Goal: Task Accomplishment & Management: Complete application form

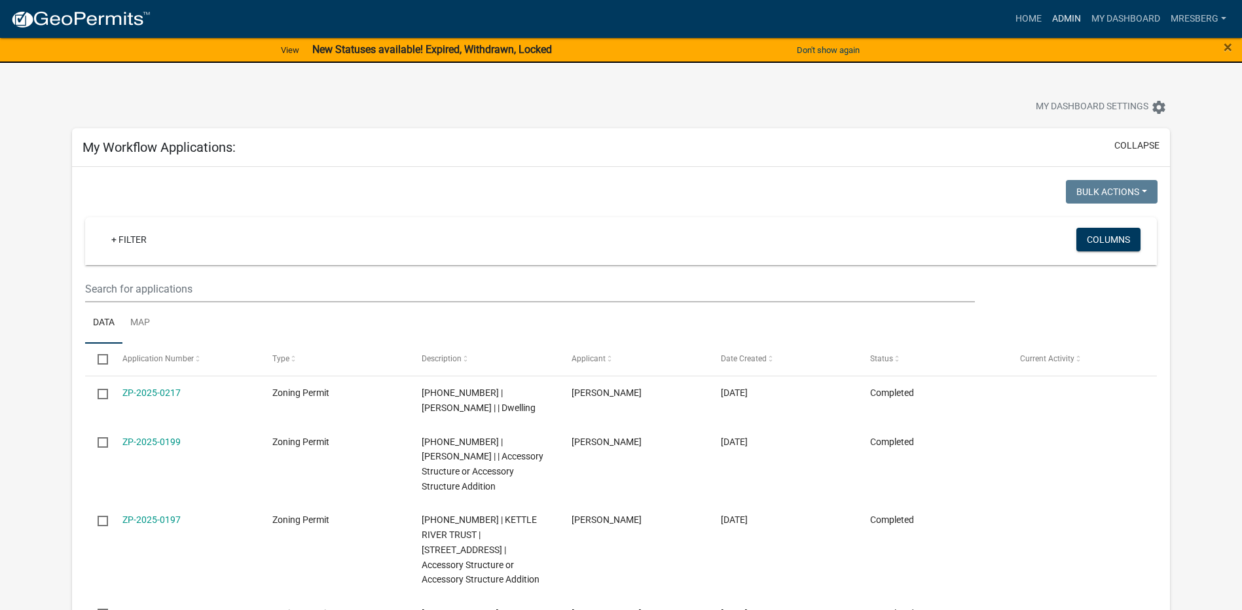
click at [1060, 20] on link "Admin" at bounding box center [1066, 19] width 39 height 25
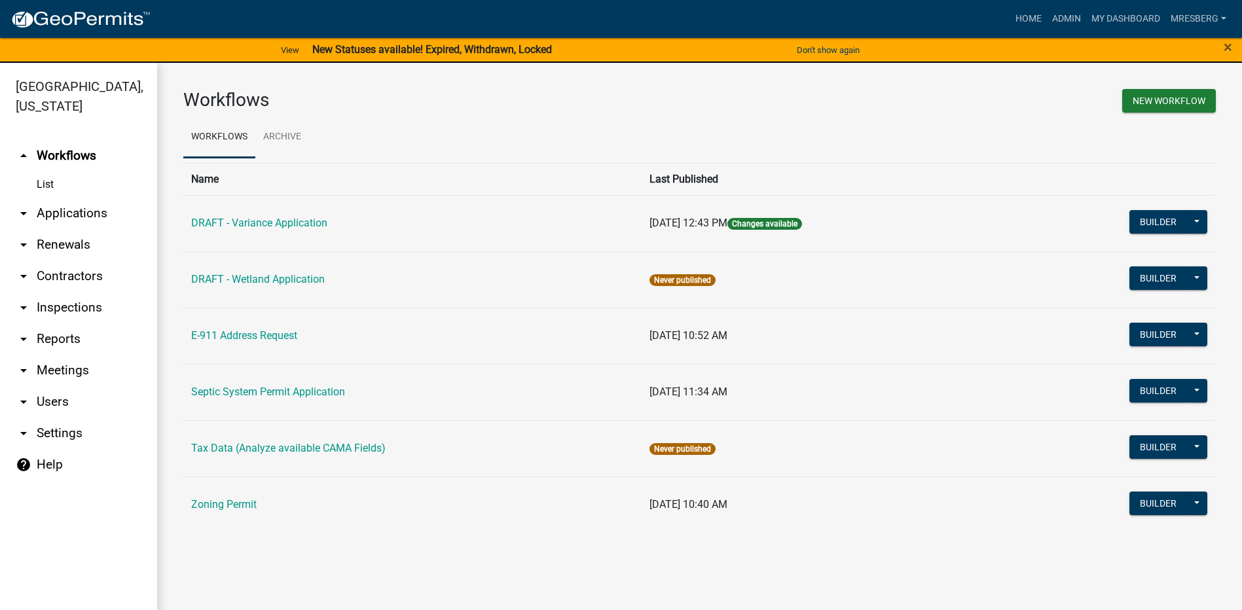
click at [46, 185] on link "List" at bounding box center [78, 184] width 157 height 26
click at [63, 213] on link "arrow_drop_down Applications" at bounding box center [78, 213] width 157 height 31
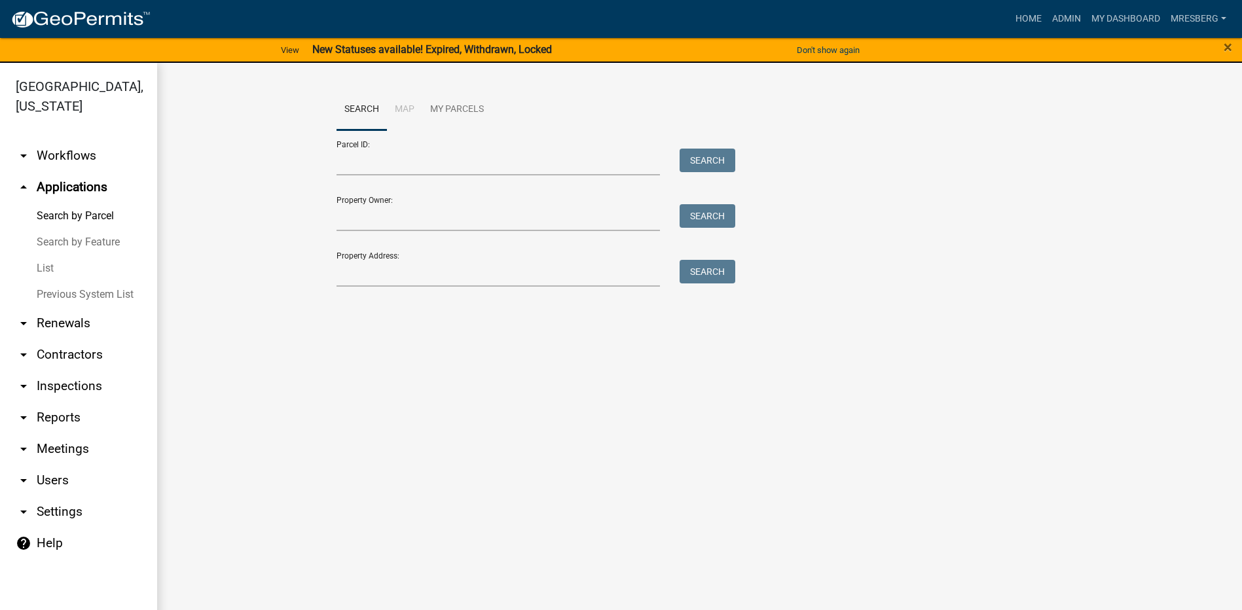
click at [54, 267] on link "List" at bounding box center [78, 268] width 157 height 26
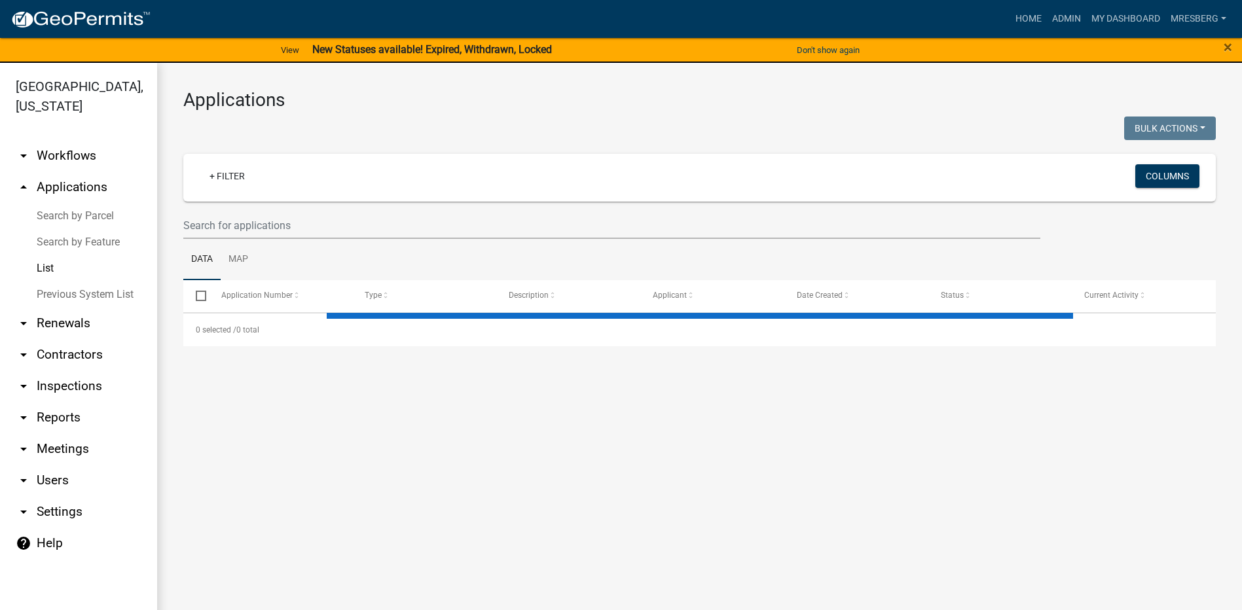
select select "3: 100"
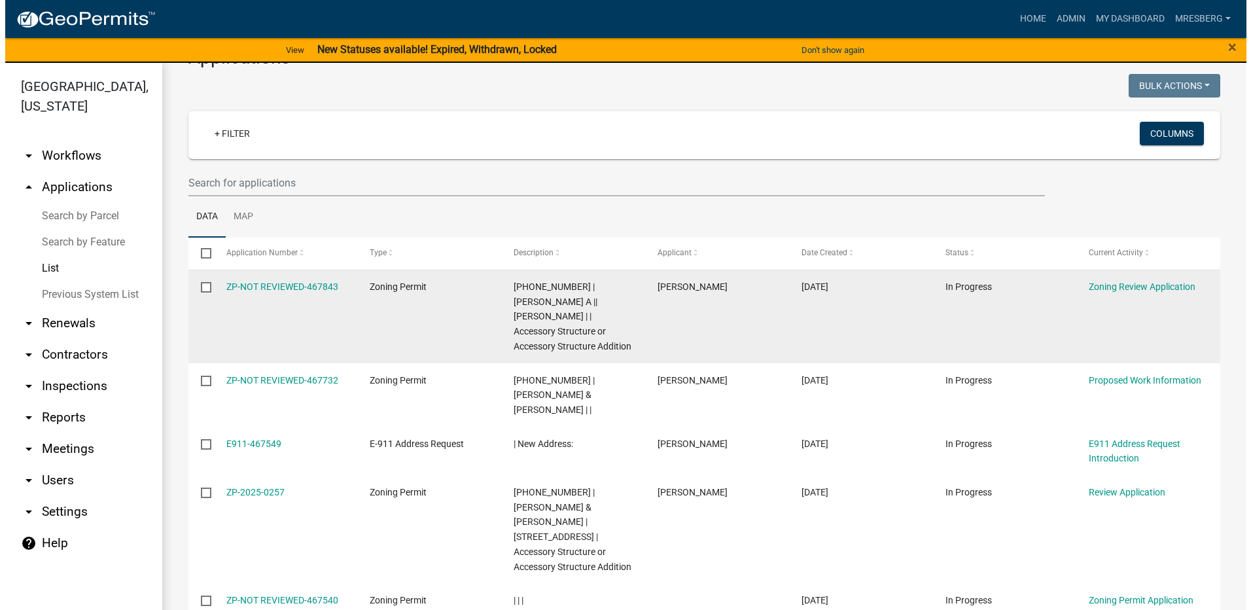
scroll to position [65, 0]
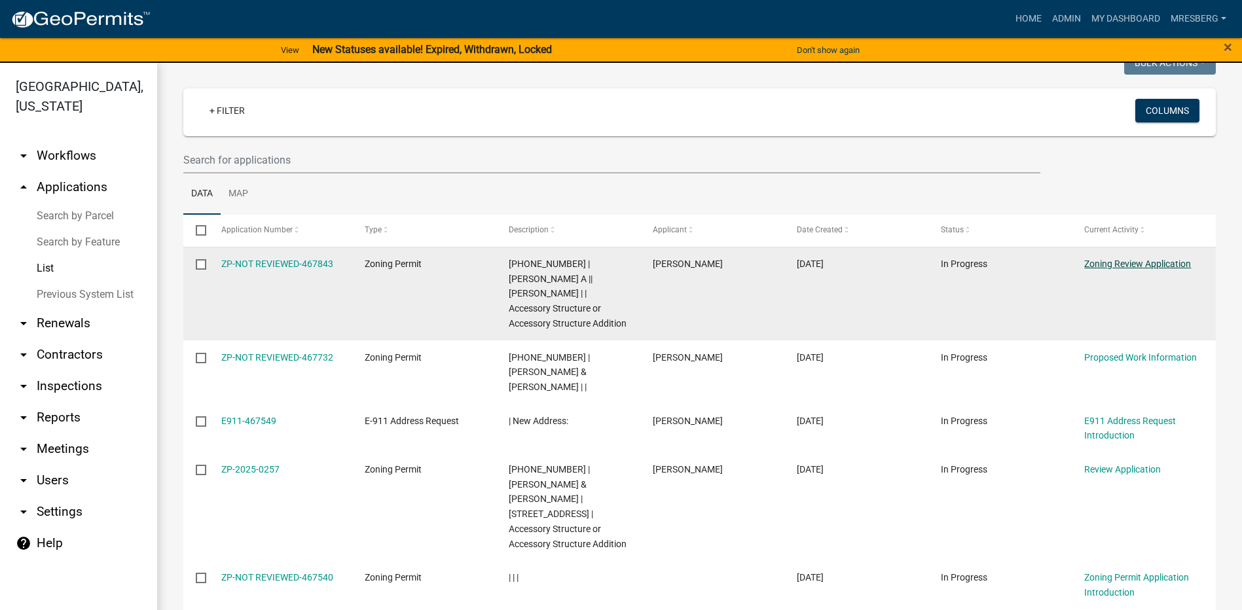
click at [1130, 266] on link "Zoning Review Application" at bounding box center [1137, 264] width 107 height 10
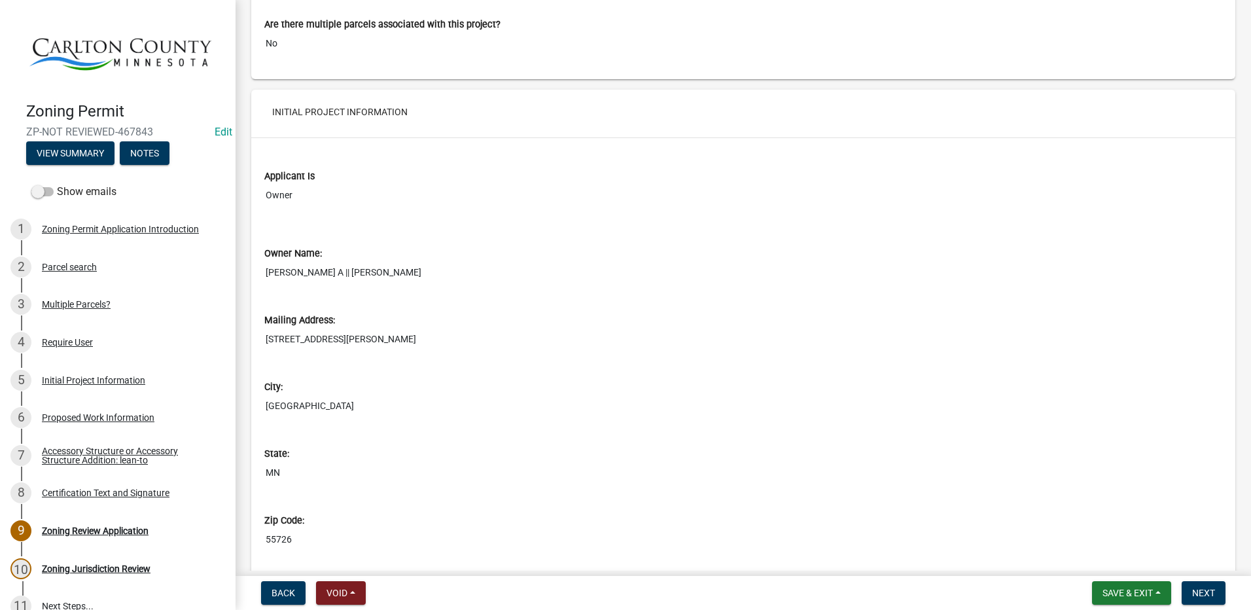
scroll to position [785, 0]
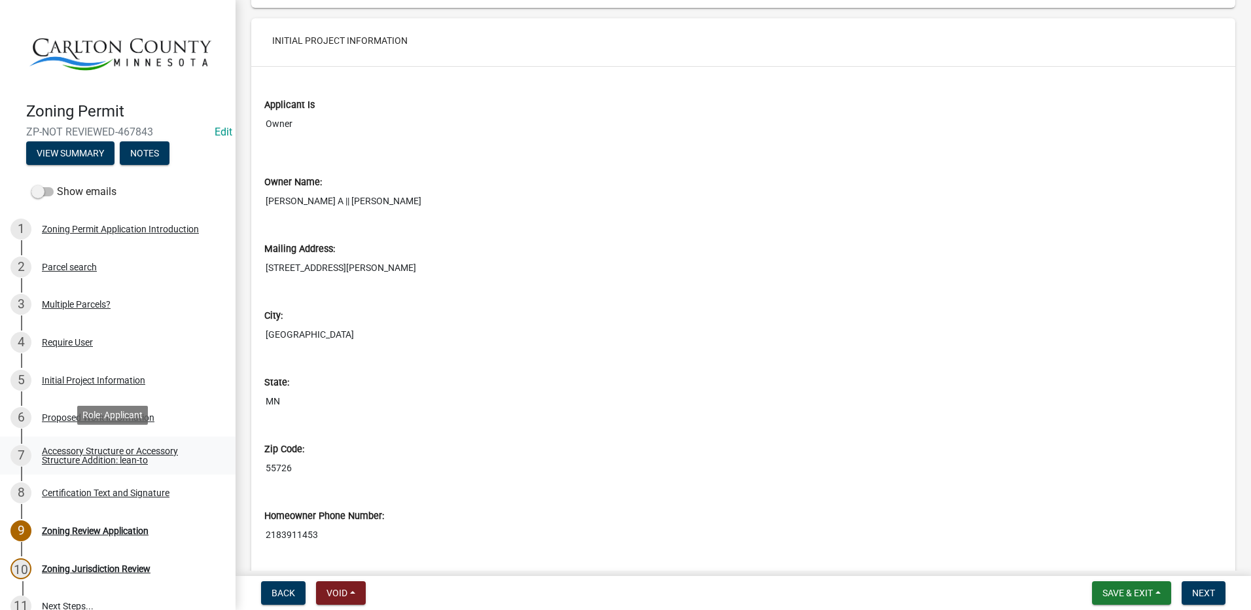
click at [87, 448] on div "Accessory Structure or Accessory Structure Addition: lean-to" at bounding box center [128, 455] width 173 height 18
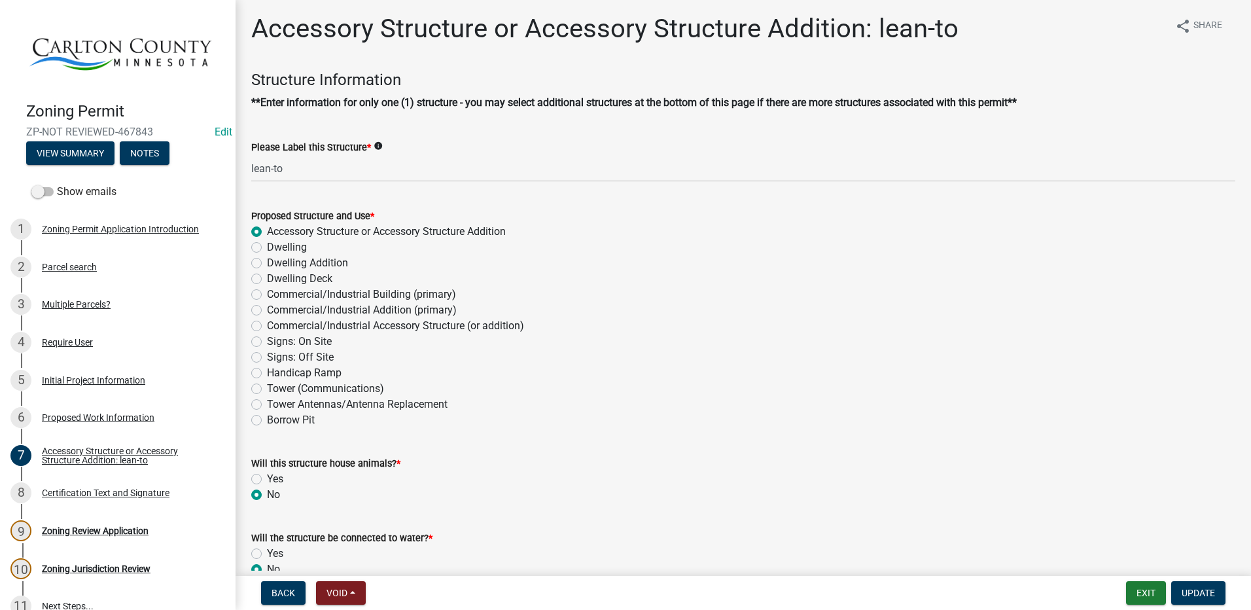
scroll to position [0, 0]
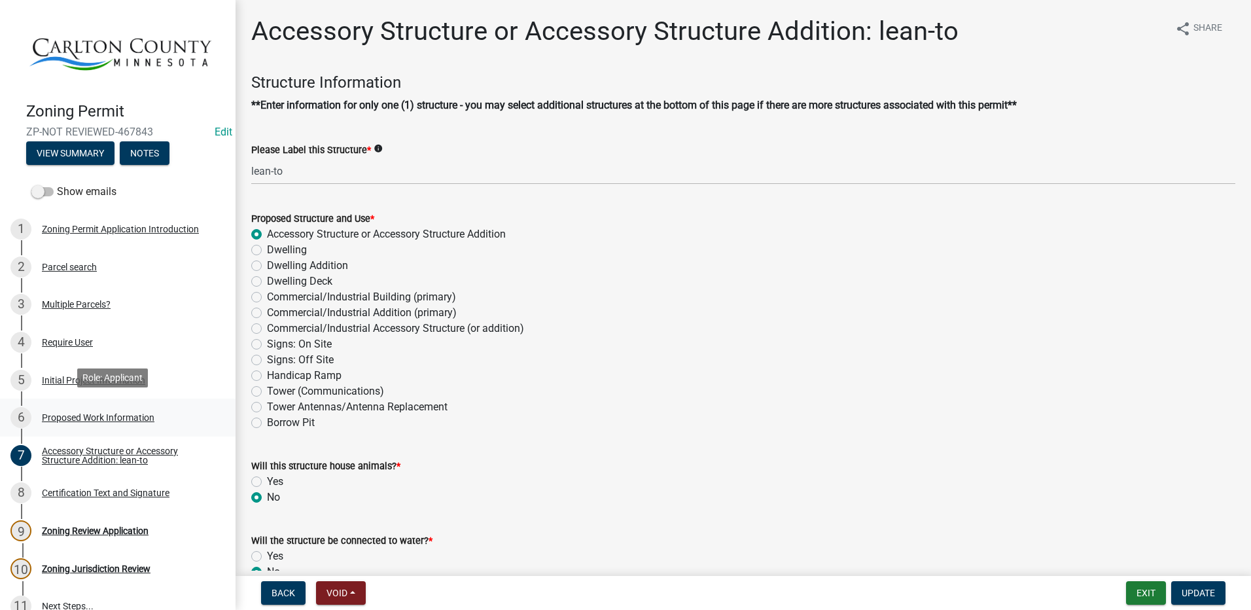
click at [84, 413] on div "Proposed Work Information" at bounding box center [98, 417] width 113 height 9
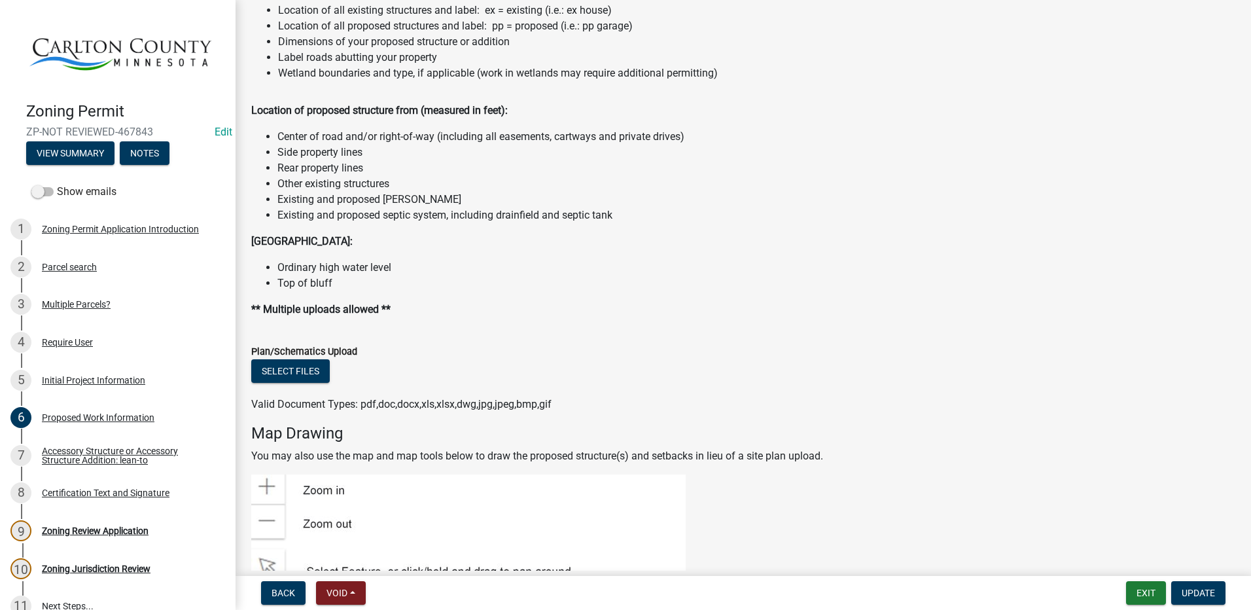
scroll to position [1636, 0]
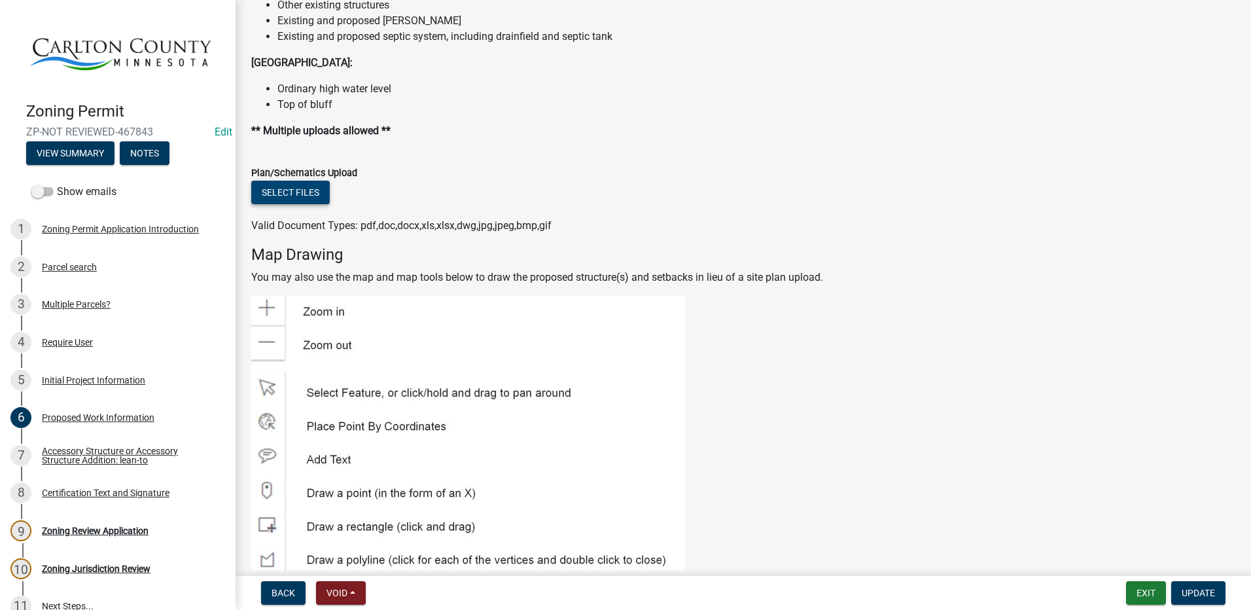
click at [283, 196] on button "Select files" at bounding box center [290, 193] width 79 height 24
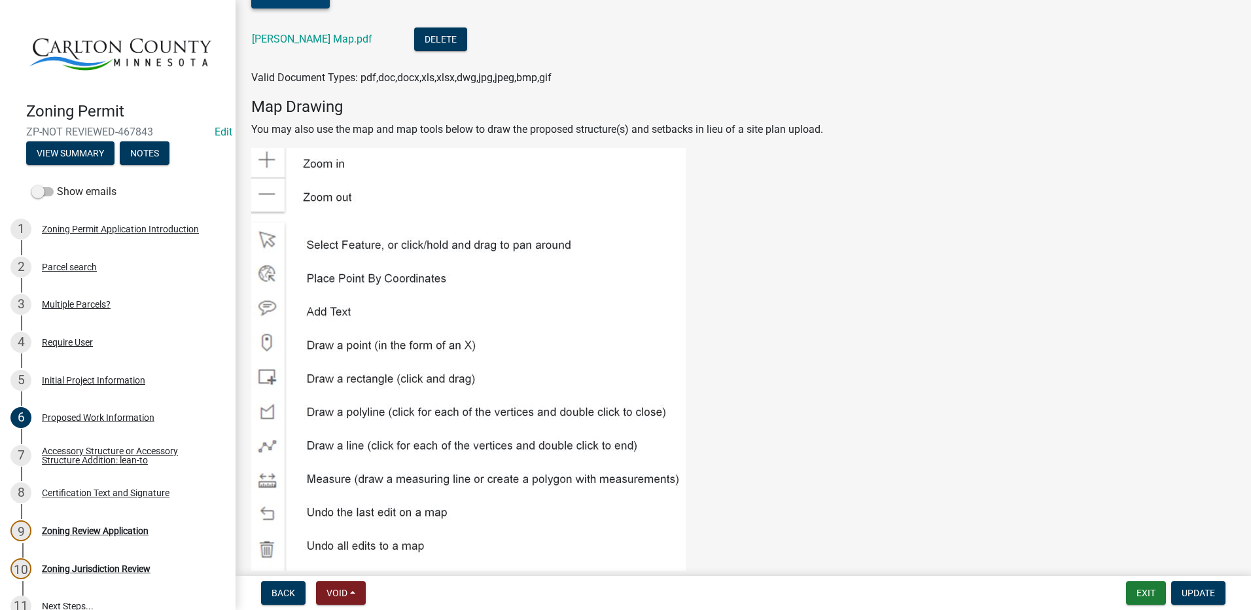
scroll to position [1833, 0]
click at [94, 530] on div "Zoning Review Application" at bounding box center [95, 530] width 107 height 9
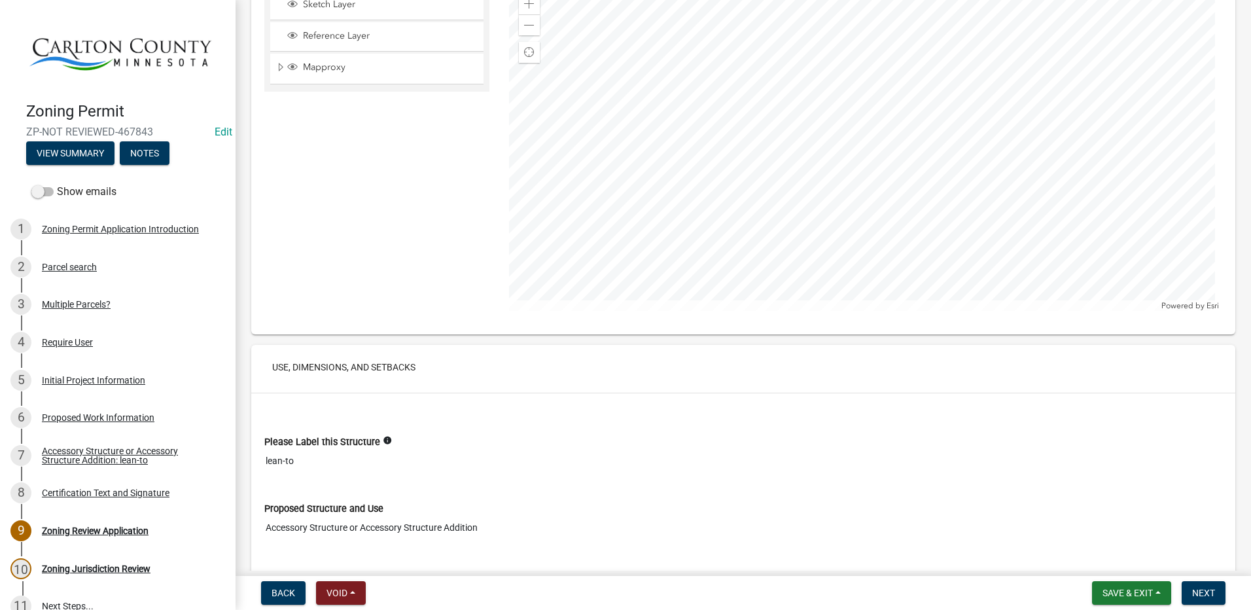
scroll to position [4189, 0]
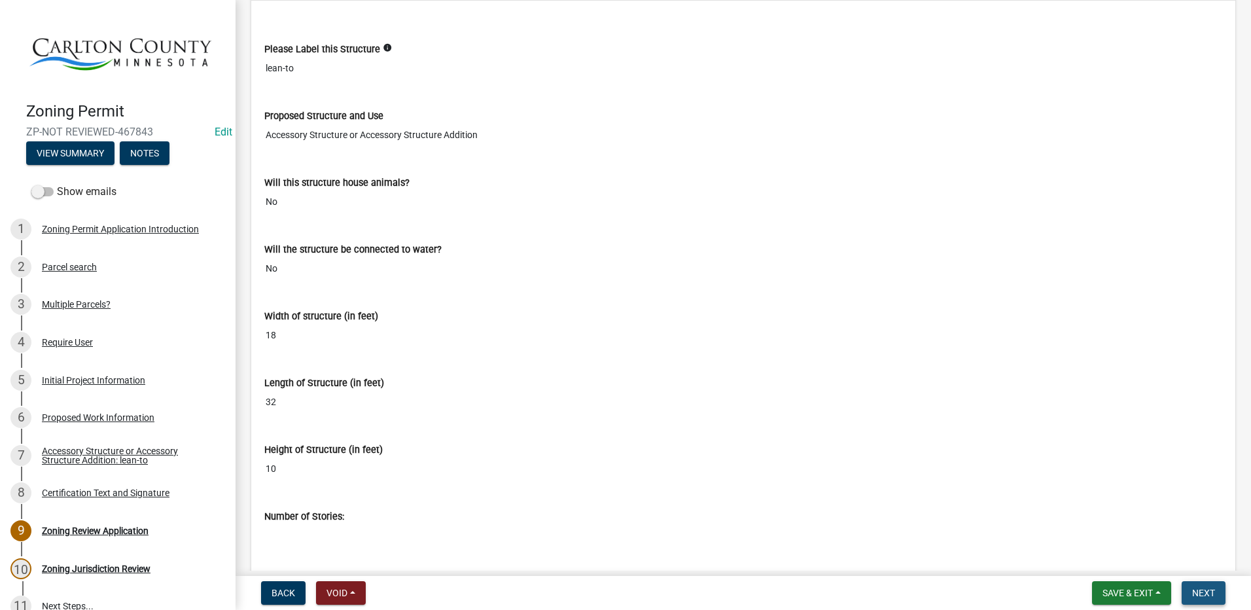
click at [1210, 597] on span "Next" at bounding box center [1204, 593] width 23 height 10
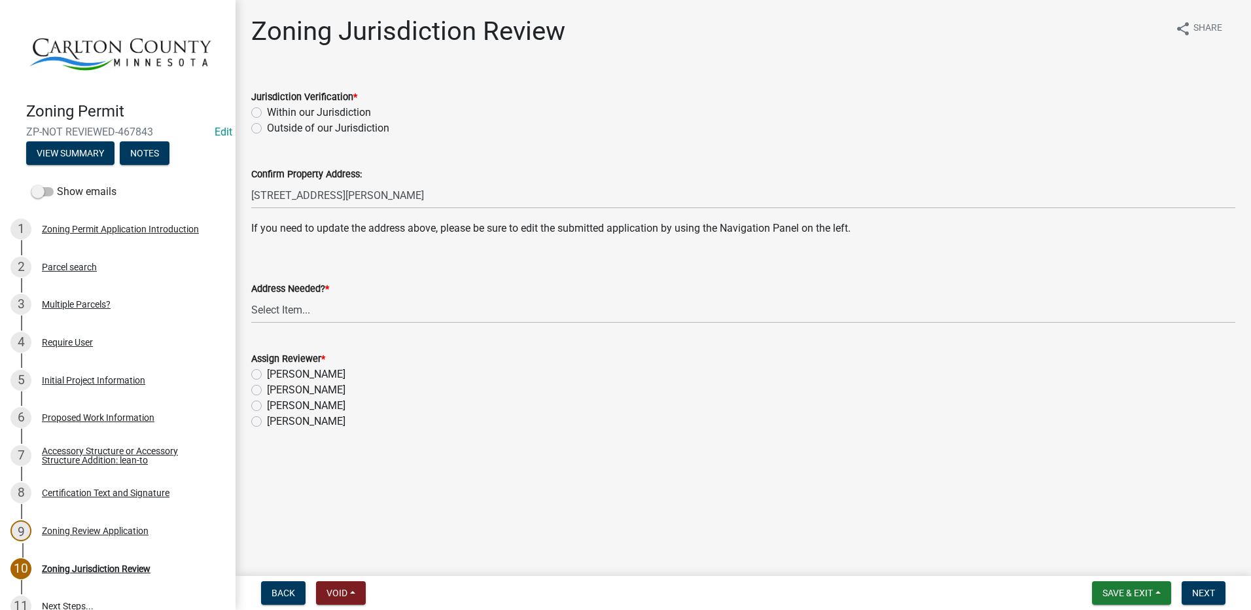
click at [267, 112] on label "Within our Jurisdiction" at bounding box center [319, 113] width 104 height 16
click at [267, 112] on input "Within our Jurisdiction" at bounding box center [271, 109] width 9 height 9
radio input "true"
click at [289, 314] on select "Select Item... Yes No" at bounding box center [743, 310] width 984 height 27
click at [251, 297] on select "Select Item... Yes No" at bounding box center [743, 310] width 984 height 27
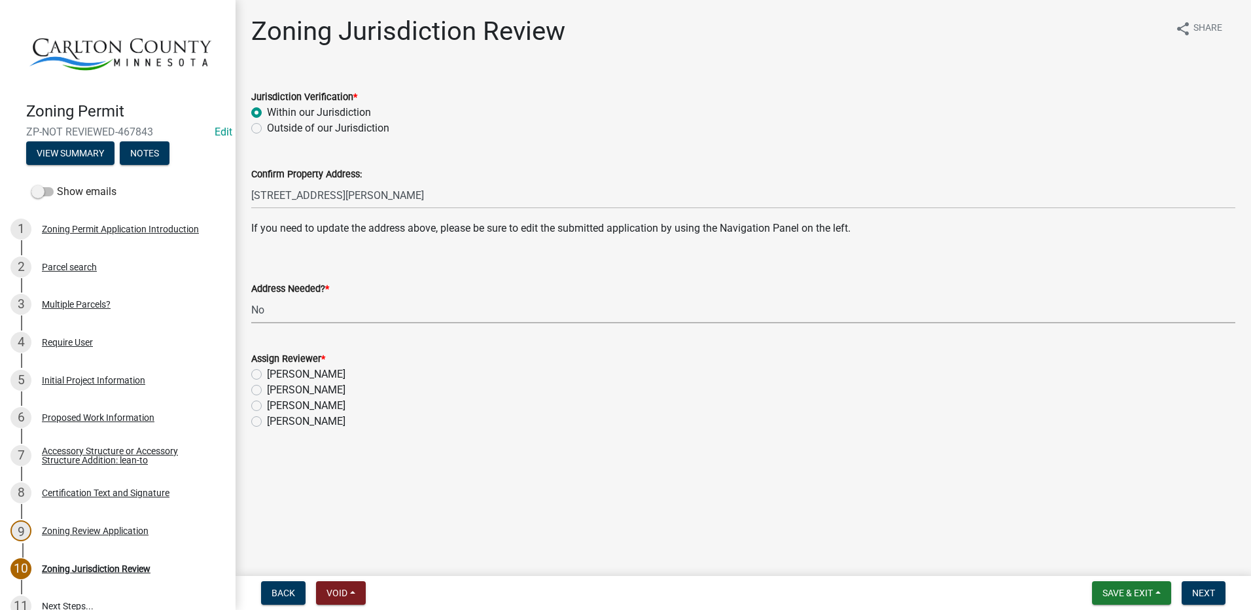
select select "aade736b-b8ba-42e5-ae4c-e00a265c1909"
click at [267, 391] on label "[PERSON_NAME]" at bounding box center [306, 390] width 79 height 16
click at [267, 391] on input "[PERSON_NAME]" at bounding box center [271, 386] width 9 height 9
radio input "true"
click at [1208, 586] on button "Next" at bounding box center [1204, 593] width 44 height 24
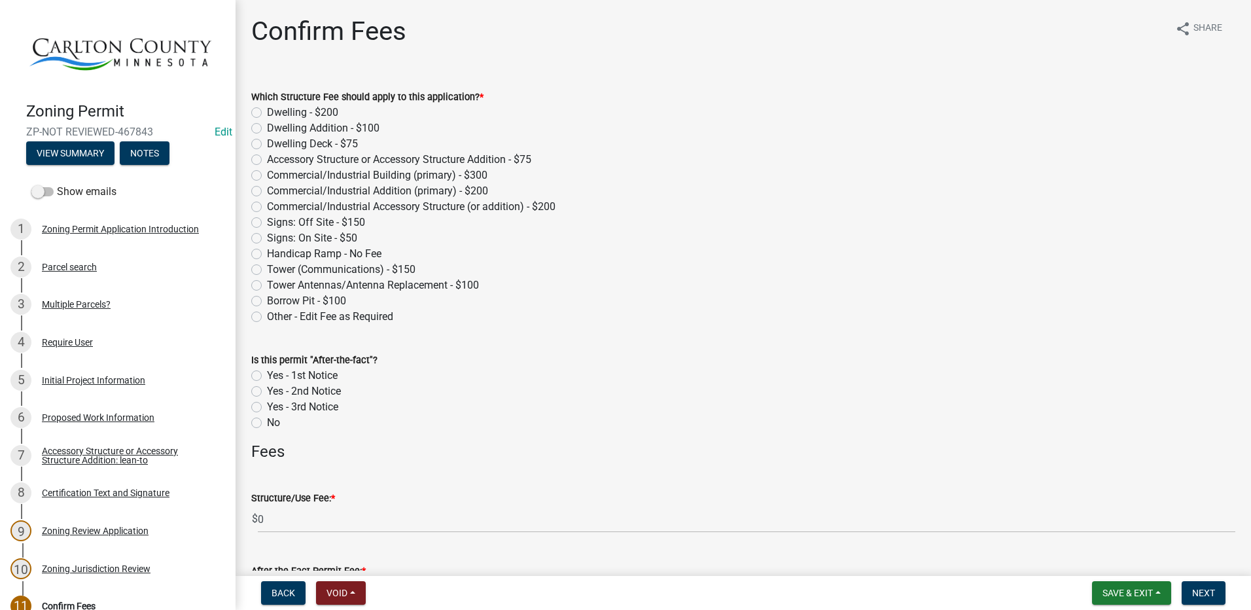
click at [267, 158] on label "Accessory Structure or Accessory Structure Addition - $75" at bounding box center [399, 160] width 264 height 16
click at [267, 158] on input "Accessory Structure or Accessory Structure Addition - $75" at bounding box center [271, 156] width 9 height 9
radio input "true"
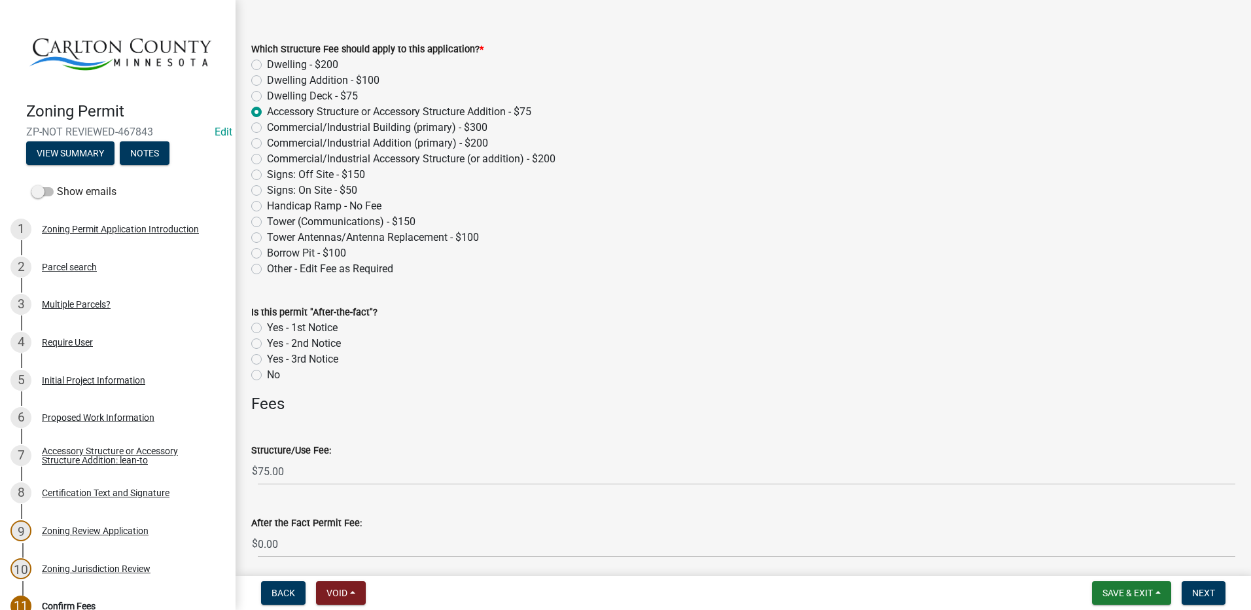
scroll to position [98, 0]
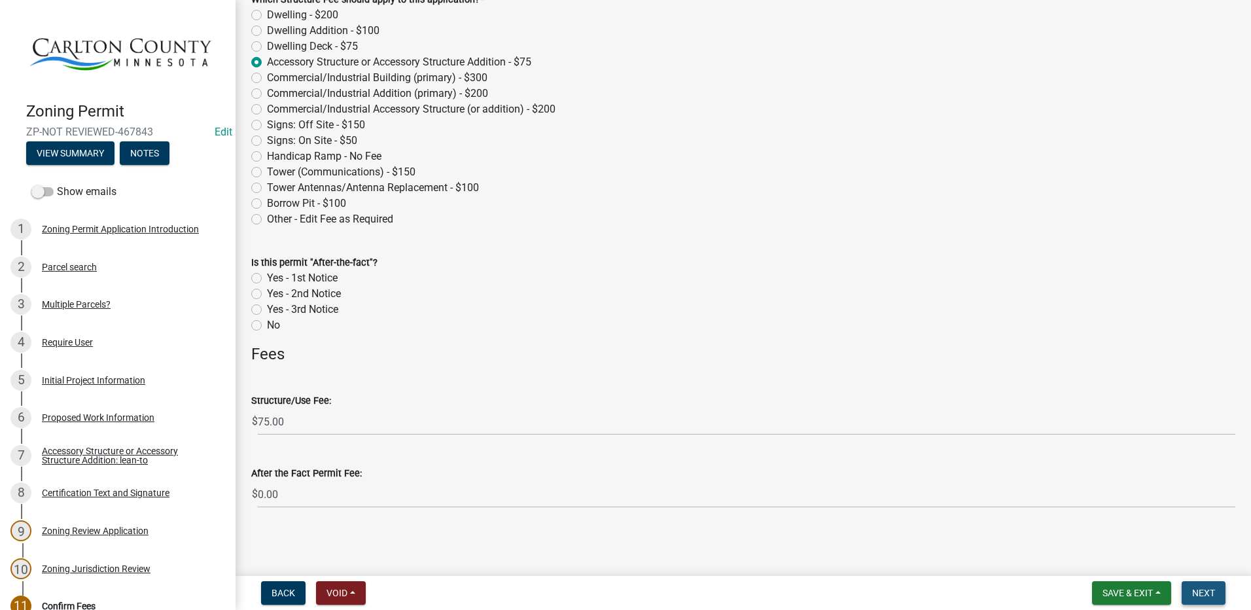
click at [1204, 594] on span "Next" at bounding box center [1204, 593] width 23 height 10
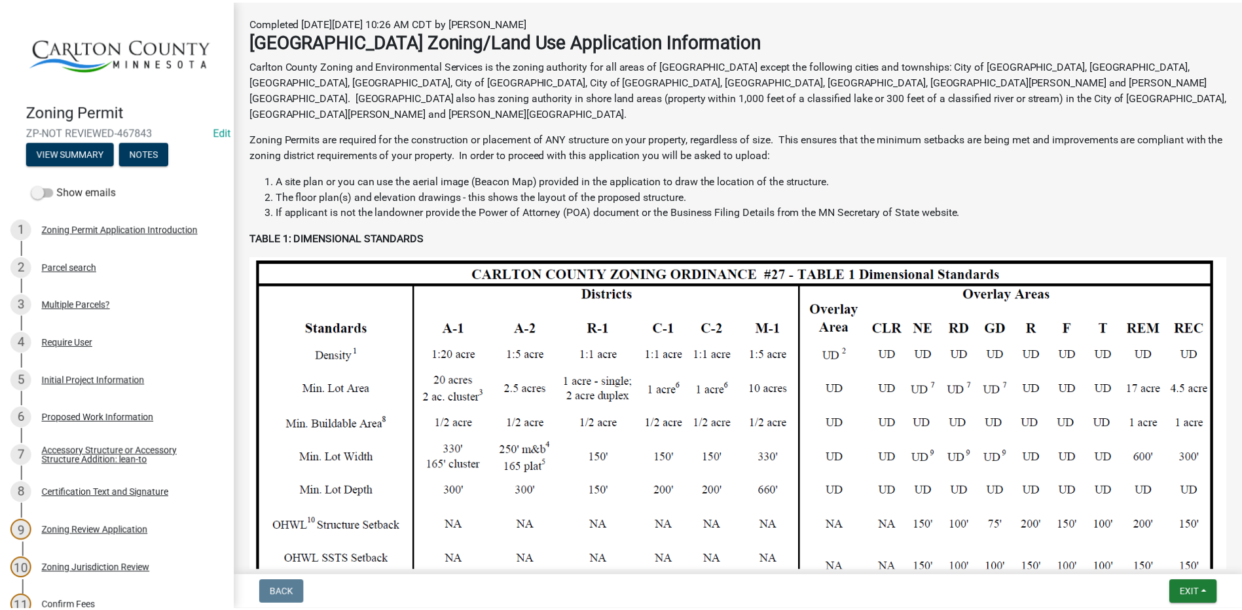
scroll to position [196, 0]
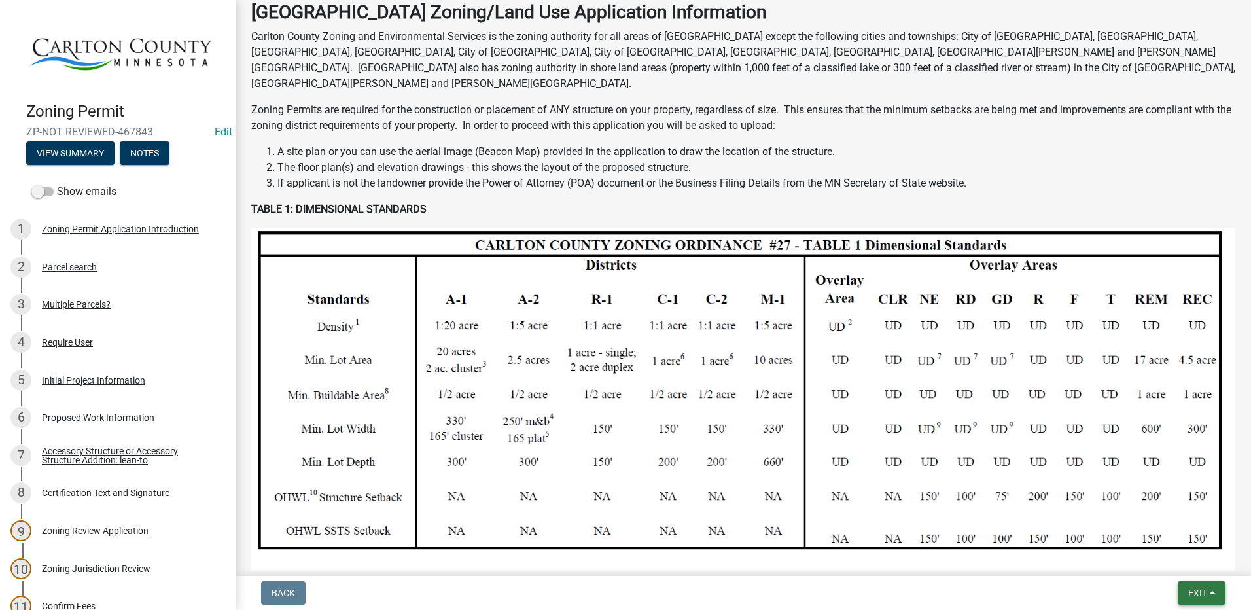
click at [1197, 591] on span "Exit" at bounding box center [1198, 593] width 19 height 10
click at [1170, 564] on button "Save & Exit" at bounding box center [1173, 558] width 105 height 31
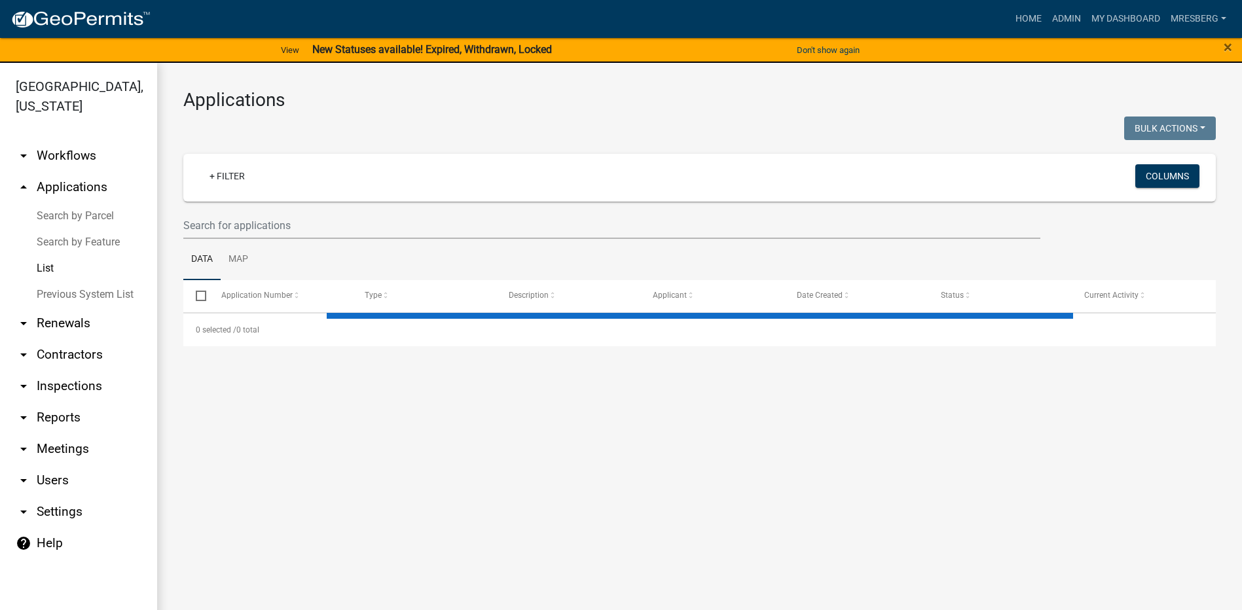
select select "3: 100"
